Goal: Task Accomplishment & Management: Manage account settings

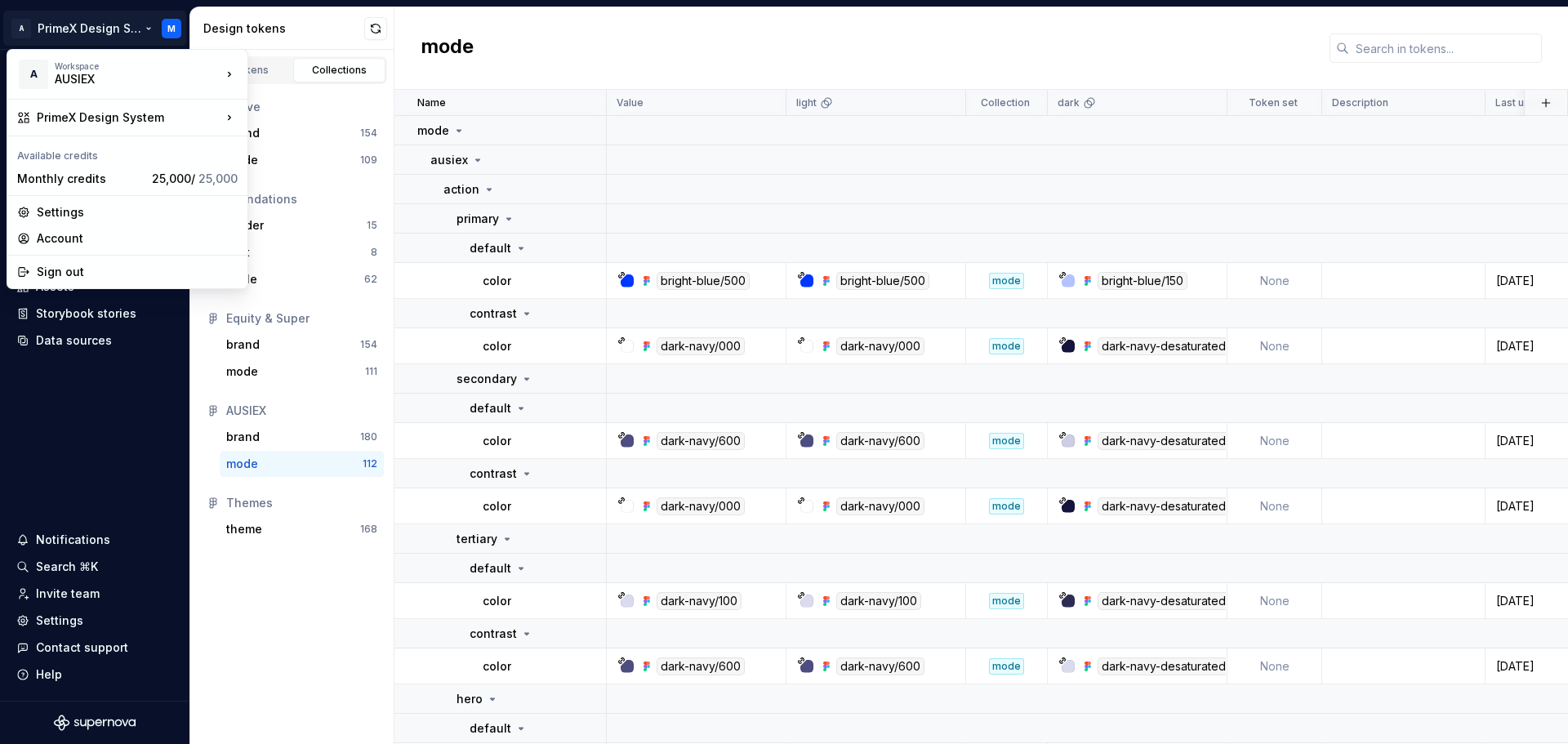
click at [171, 25] on html "A PrimeX Design System M Home Documentation Analytics Code automation Design sy…" at bounding box center [784, 372] width 1568 height 744
click at [89, 221] on div "Settings" at bounding box center [128, 212] width 233 height 26
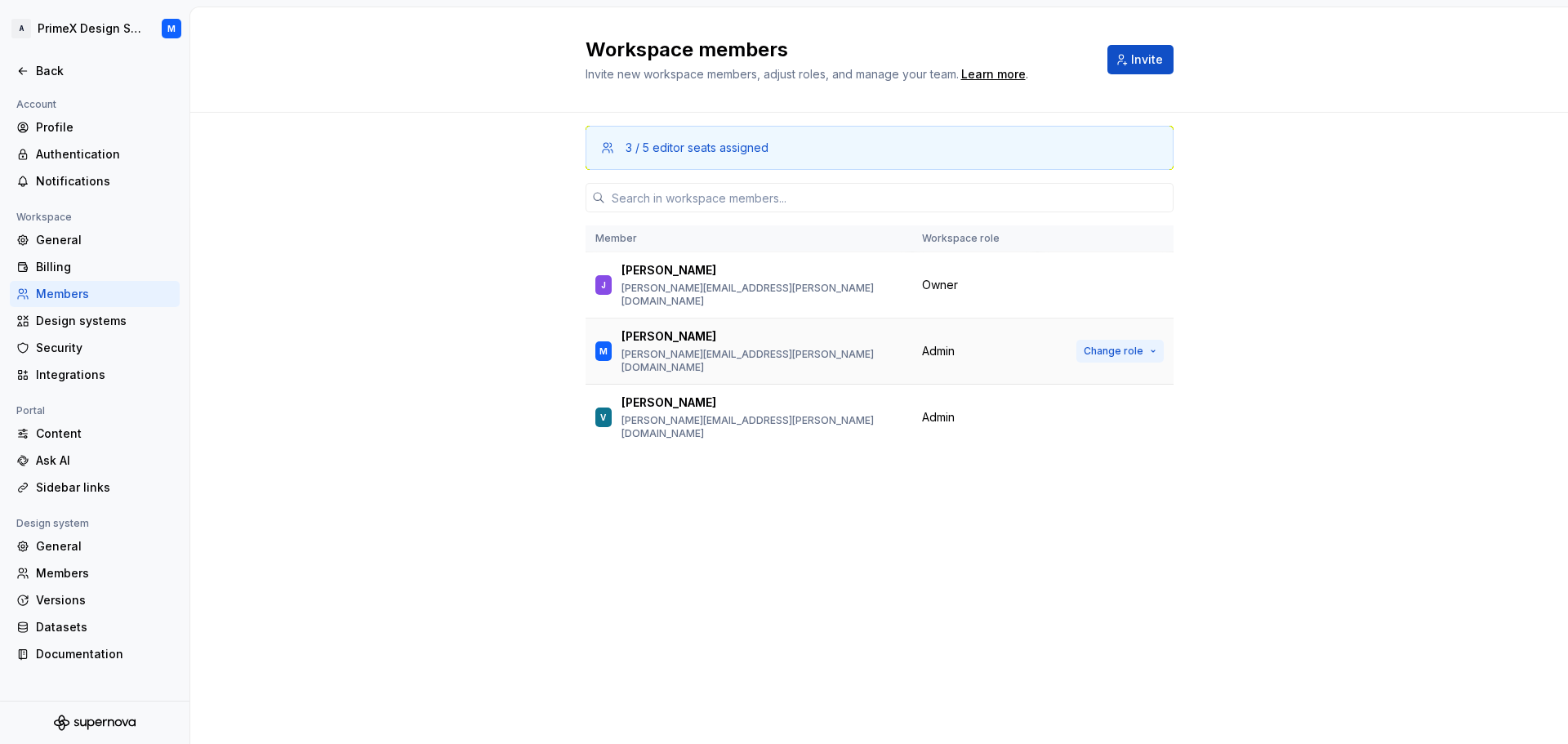
click at [1149, 340] on button "Change role" at bounding box center [1120, 351] width 88 height 23
click at [1278, 299] on div "3 / 5 editor seats assigned Member Workspace role J Jerry [EMAIL_ADDRESS][PERSO…" at bounding box center [879, 428] width 1377 height 631
click at [1147, 340] on button "Change role" at bounding box center [1120, 351] width 88 height 23
click at [341, 386] on div "3 / 5 editor seats assigned Member Workspace role J Jerry [EMAIL_ADDRESS][PERSO…" at bounding box center [879, 428] width 1377 height 631
click at [88, 325] on div "Design systems" at bounding box center [105, 321] width 138 height 16
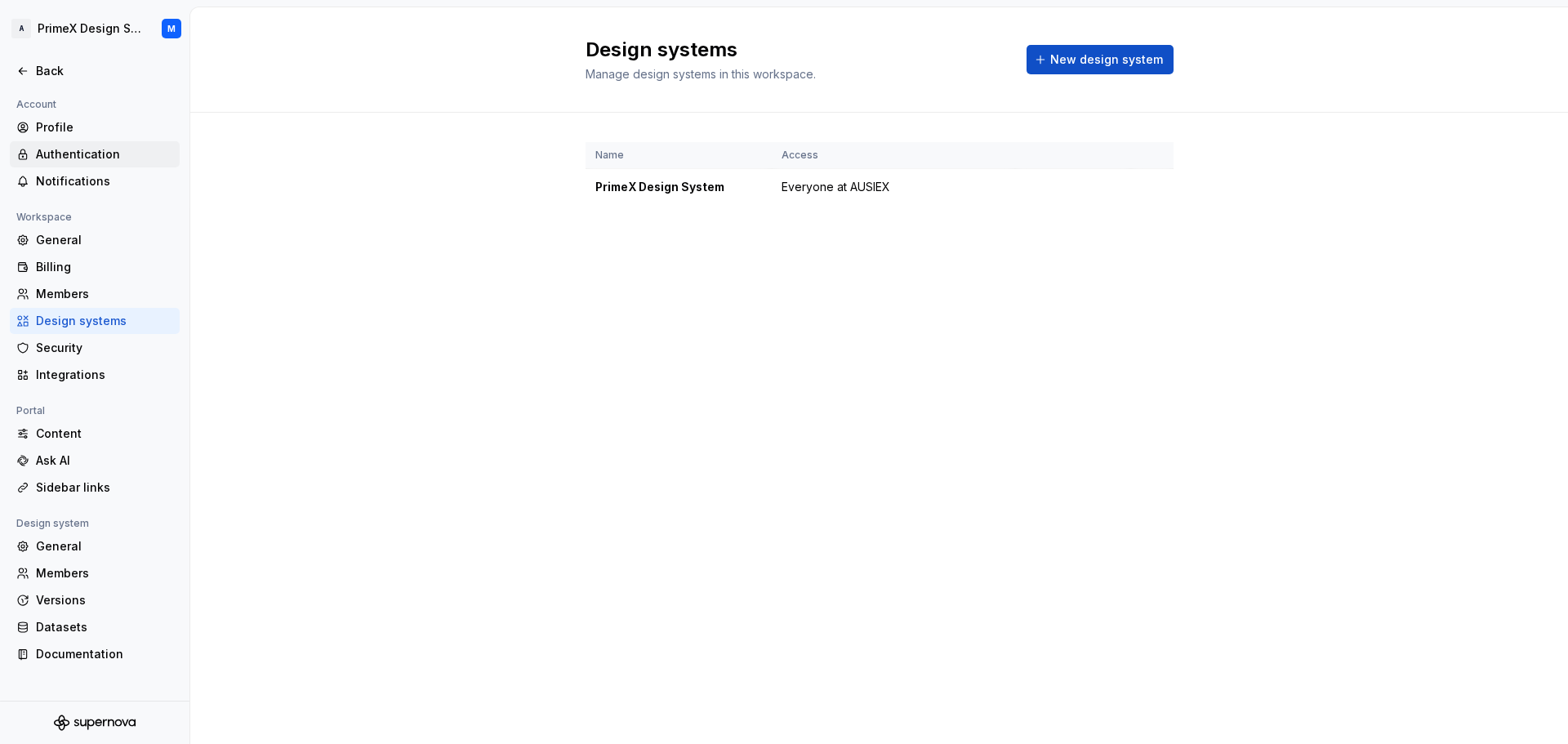
click at [78, 149] on div "Authentication" at bounding box center [105, 155] width 138 height 16
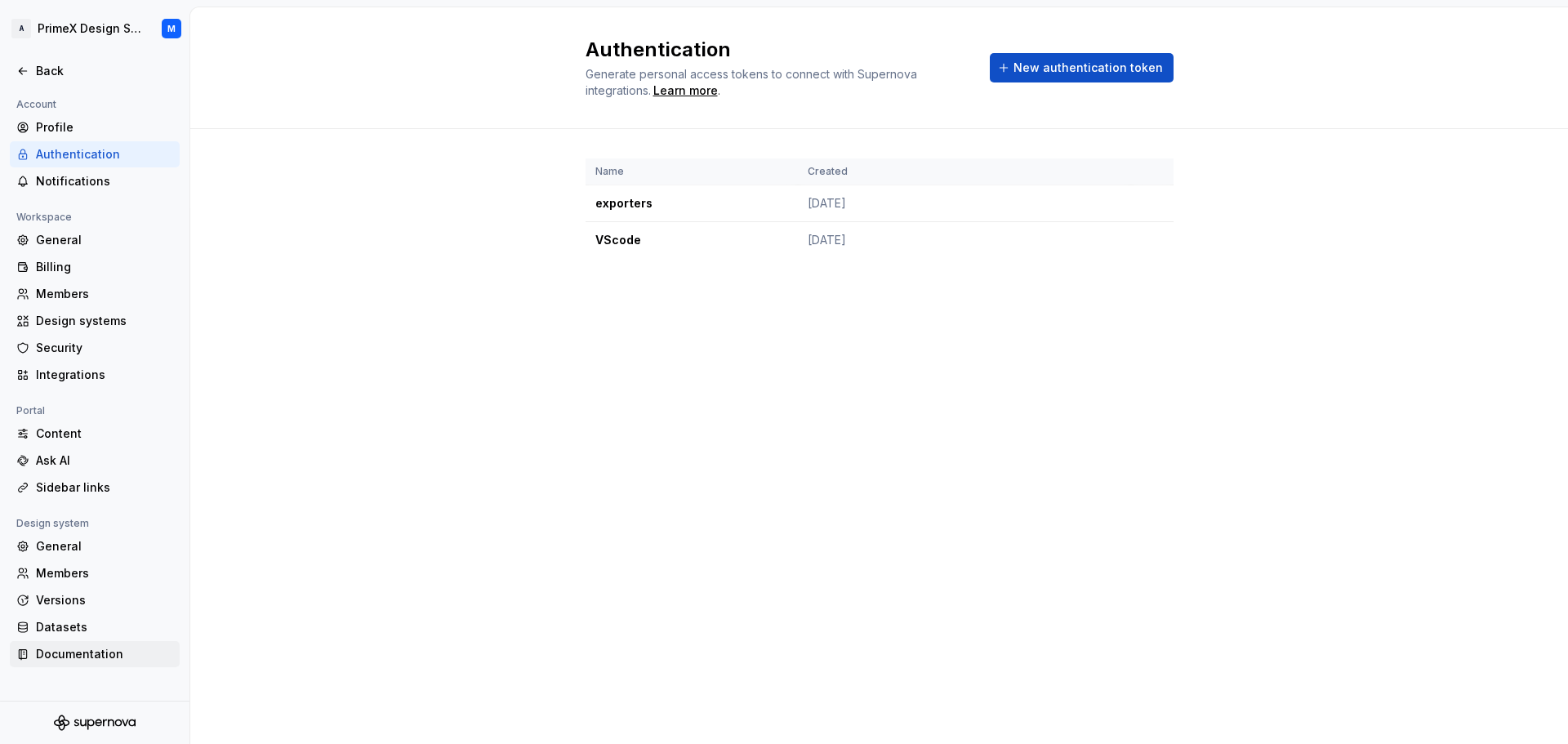
click at [111, 652] on div "Documentation" at bounding box center [105, 654] width 138 height 16
